Goal: Task Accomplishment & Management: Manage account settings

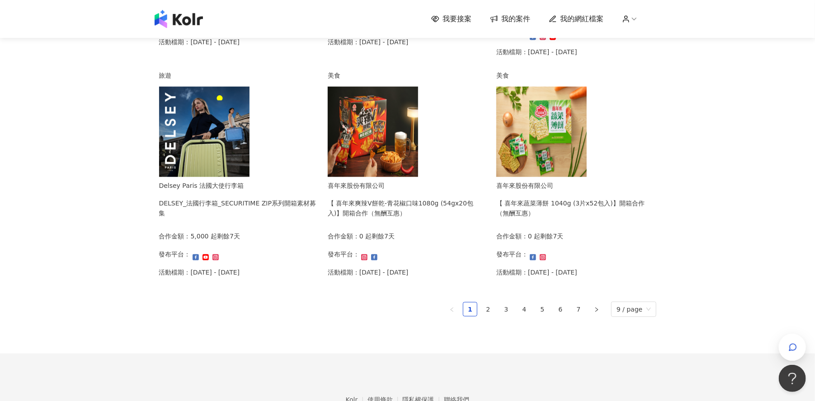
scroll to position [565, 0]
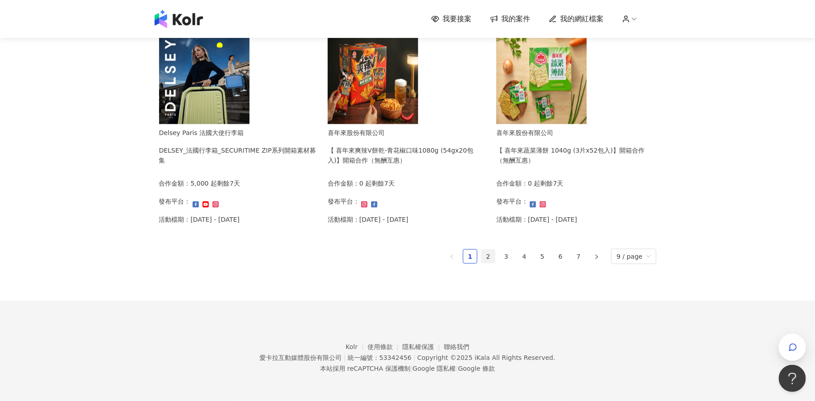
click at [490, 263] on link "2" at bounding box center [488, 257] width 14 height 14
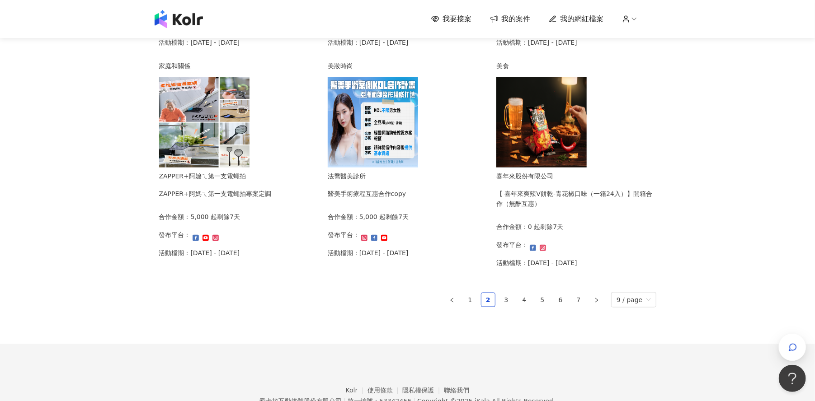
scroll to position [568, 0]
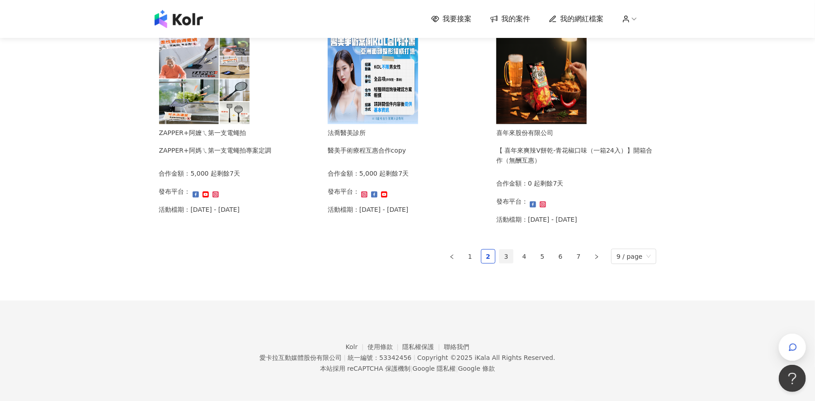
click at [507, 253] on link "3" at bounding box center [506, 257] width 14 height 14
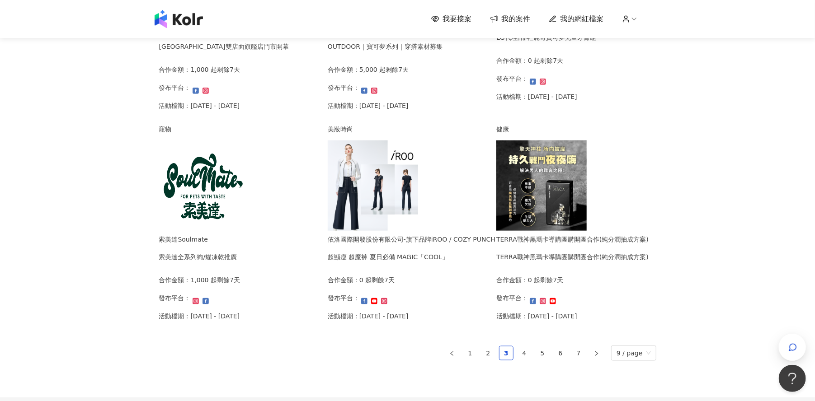
scroll to position [565, 0]
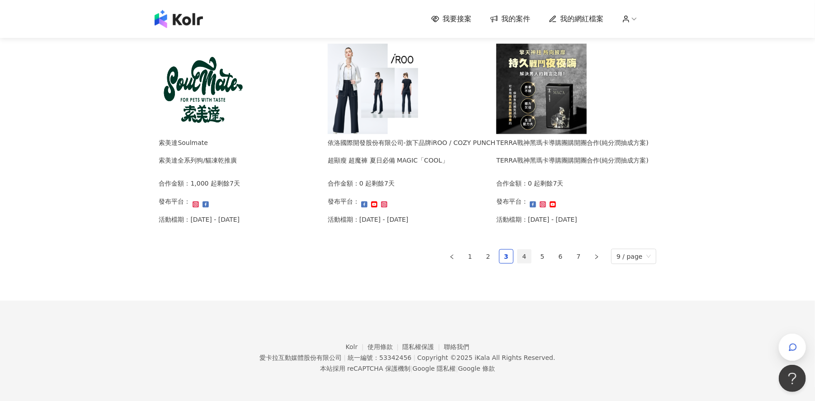
click at [527, 263] on link "4" at bounding box center [524, 257] width 14 height 14
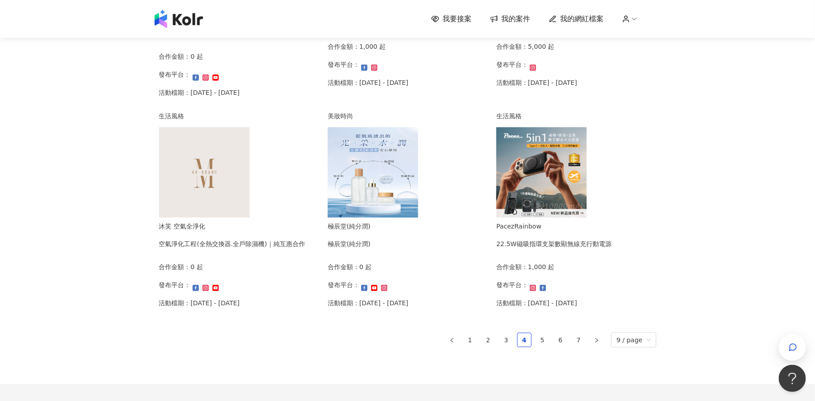
scroll to position [570, 0]
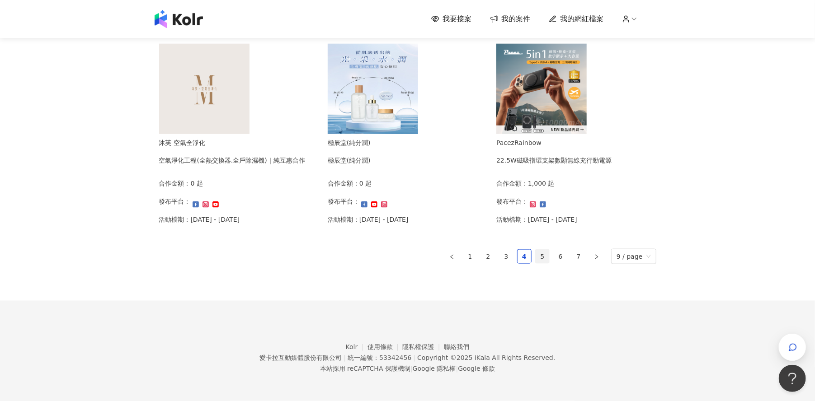
click at [549, 256] on link "5" at bounding box center [542, 257] width 14 height 14
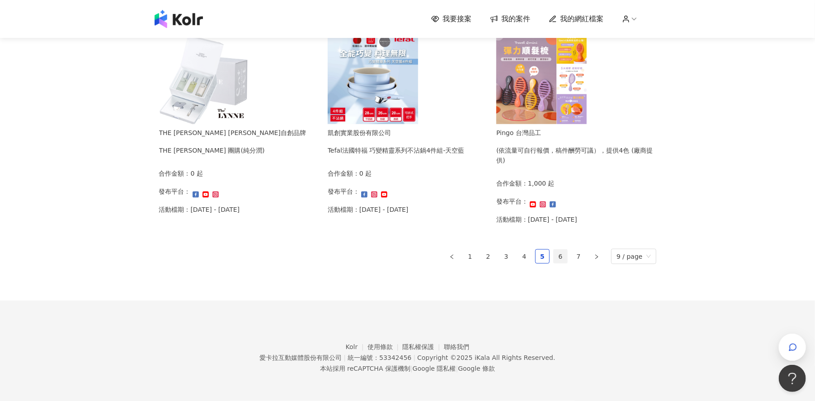
click at [563, 258] on link "6" at bounding box center [561, 257] width 14 height 14
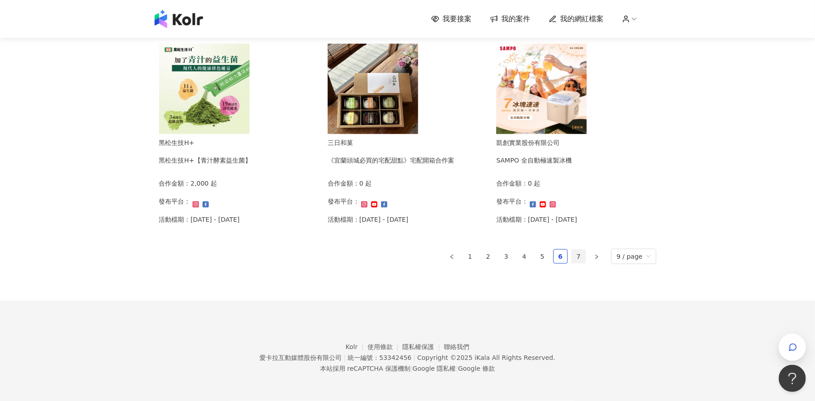
click at [585, 257] on link "7" at bounding box center [579, 257] width 14 height 14
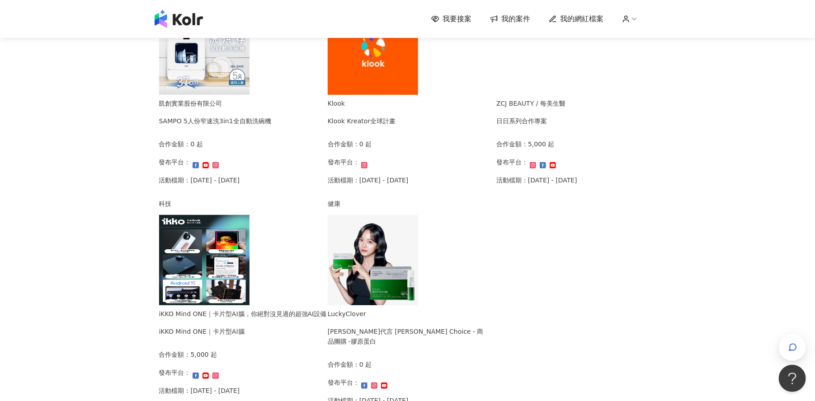
scroll to position [174, 0]
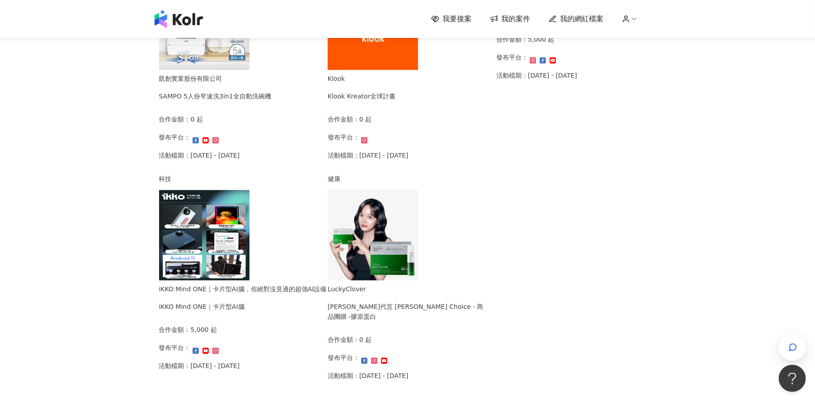
click at [246, 263] on img at bounding box center [204, 235] width 90 height 90
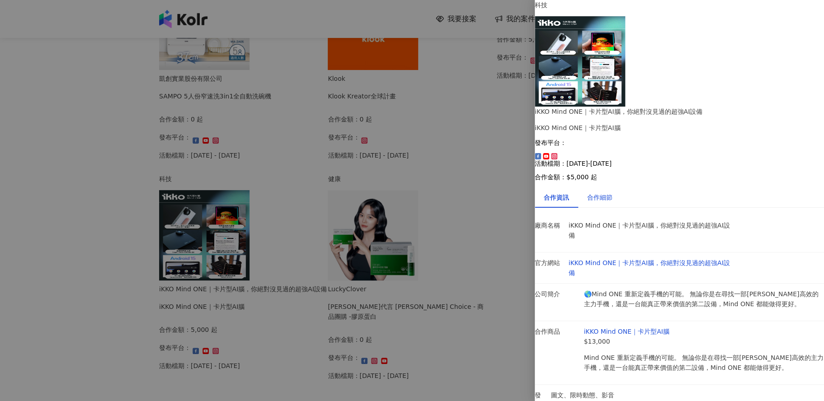
click at [612, 193] on div "合作細節" at bounding box center [599, 198] width 25 height 10
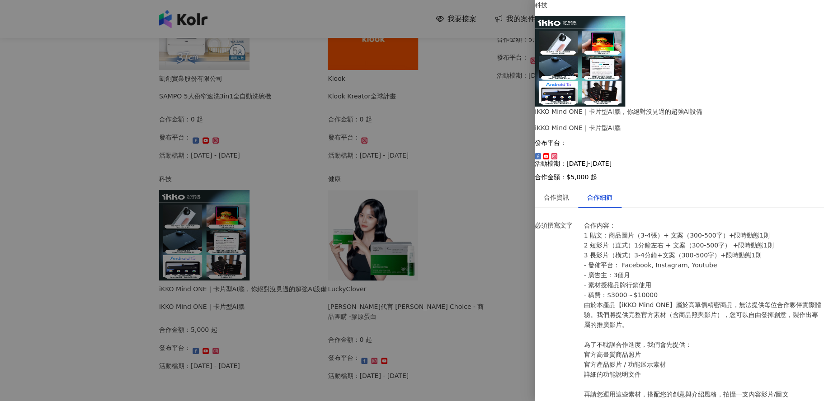
click at [497, 205] on div at bounding box center [412, 200] width 824 height 401
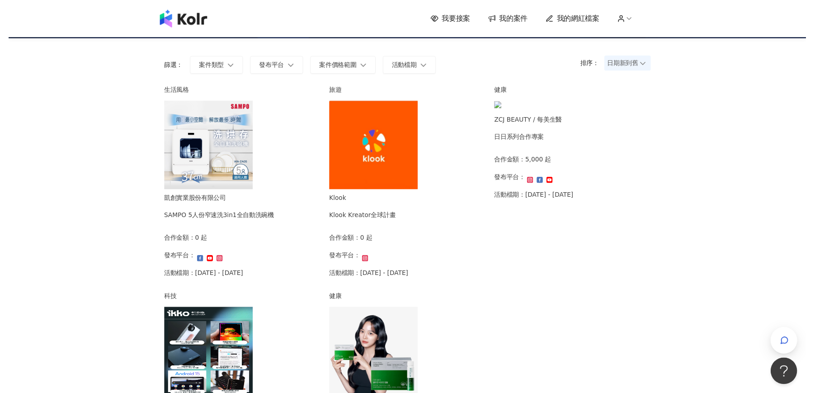
scroll to position [0, 0]
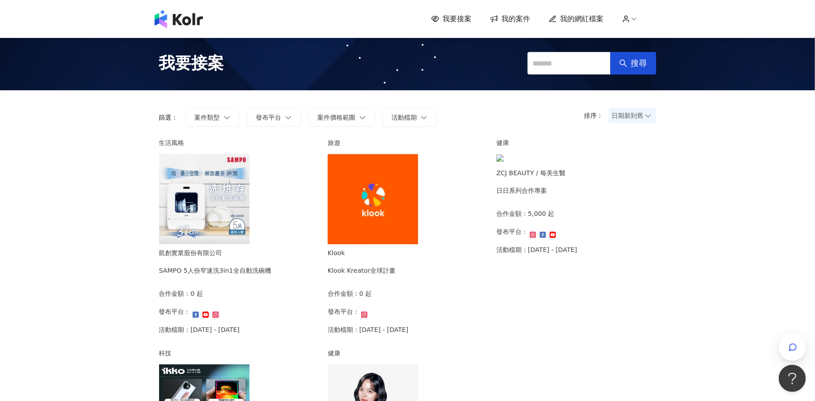
click at [568, 16] on span "我的網紅檔案" at bounding box center [581, 19] width 43 height 10
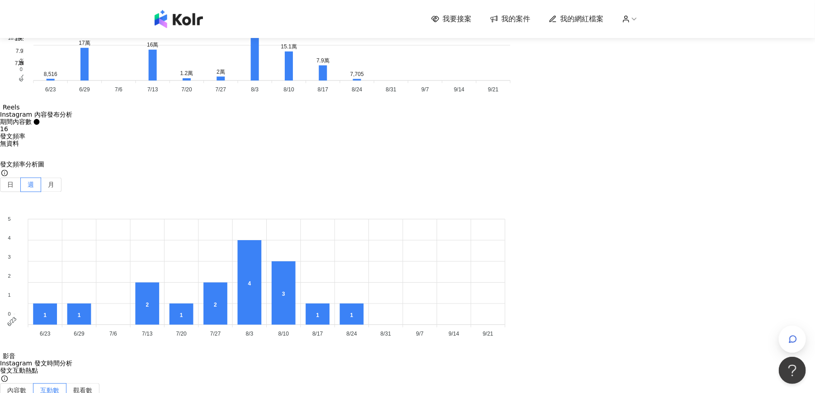
scroll to position [2827, 0]
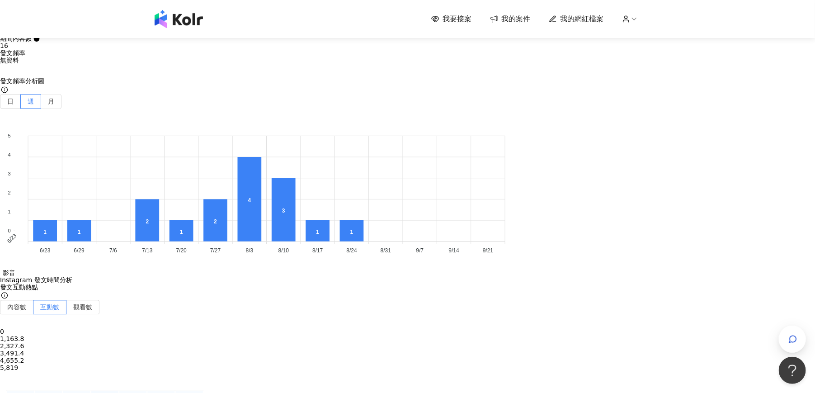
click at [165, 81] on button "YouTube" at bounding box center [163, 88] width 42 height 14
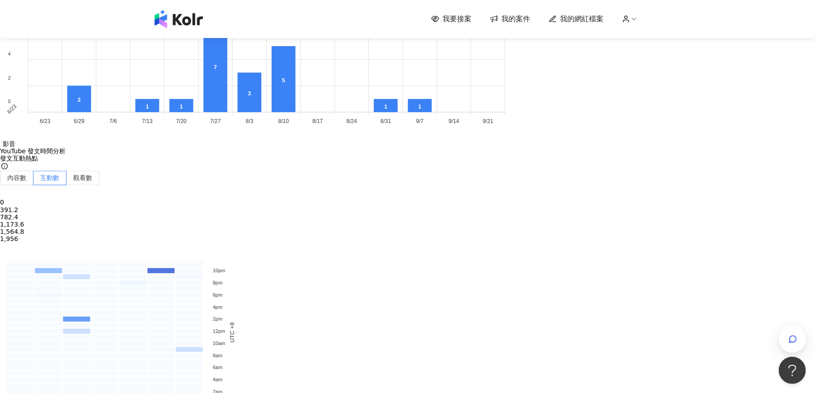
scroll to position [2681, 0]
